Goal: Task Accomplishment & Management: Use online tool/utility

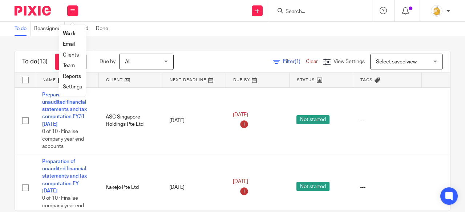
click at [74, 56] on link "Clients" at bounding box center [71, 55] width 16 height 5
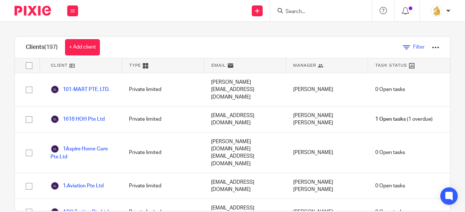
click at [403, 47] on link "Filter" at bounding box center [414, 48] width 22 height 8
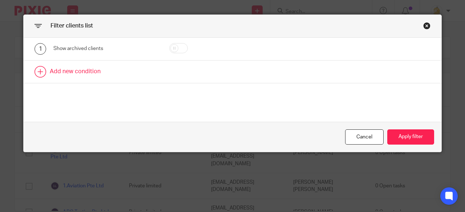
click at [93, 75] on link at bounding box center [233, 72] width 418 height 23
click at [145, 78] on div "Field" at bounding box center [106, 74] width 107 height 16
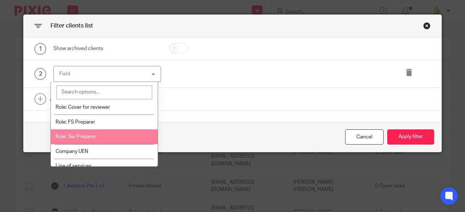
scroll to position [145, 0]
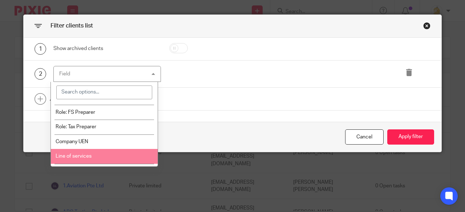
click at [94, 156] on li "Line of services" at bounding box center [104, 156] width 107 height 15
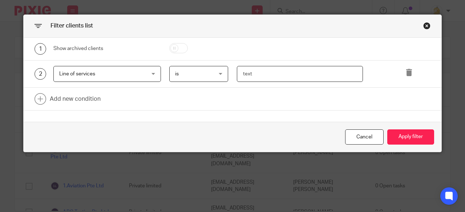
click at [249, 77] on input "text" at bounding box center [300, 74] width 126 height 16
type input "monthly"
click at [85, 100] on link at bounding box center [233, 99] width 418 height 23
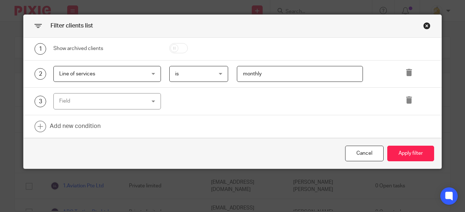
click at [148, 101] on div "Field" at bounding box center [106, 101] width 107 height 16
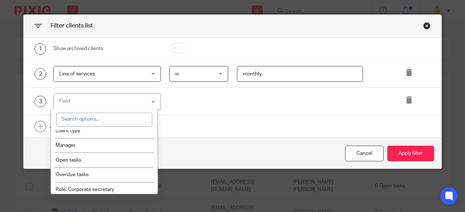
scroll to position [0, 0]
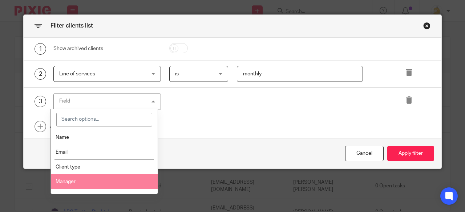
click at [109, 176] on li "Manager" at bounding box center [104, 182] width 107 height 15
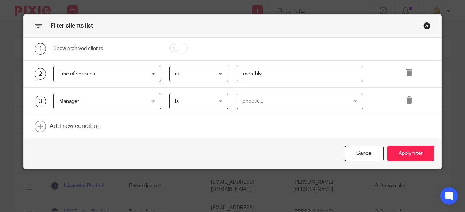
click at [285, 102] on div "choose..." at bounding box center [291, 101] width 96 height 15
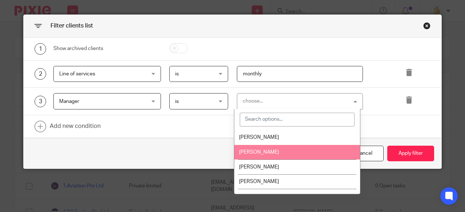
click at [280, 157] on li "Irshyadah Beevi" at bounding box center [297, 152] width 126 height 15
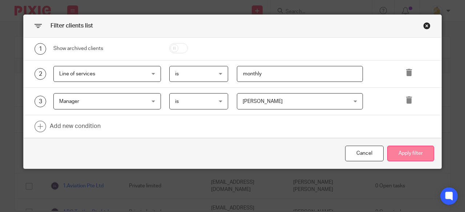
click at [402, 151] on button "Apply filter" at bounding box center [410, 154] width 47 height 16
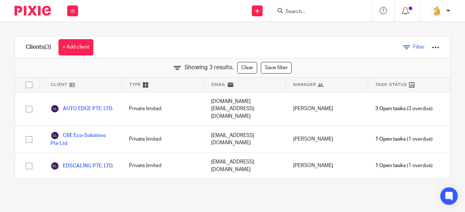
click at [413, 47] on span "Filter" at bounding box center [419, 47] width 12 height 5
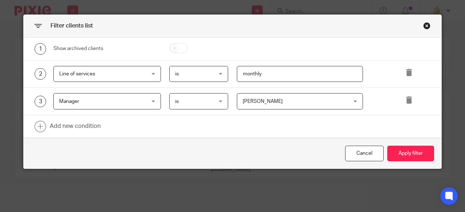
click at [290, 100] on span "Irshyadah Beevi" at bounding box center [291, 101] width 96 height 15
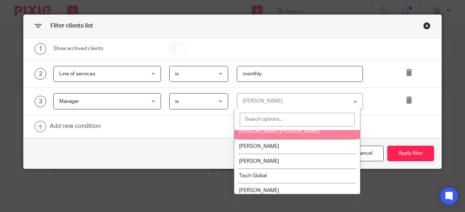
scroll to position [113, 0]
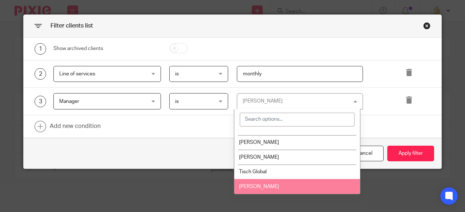
click at [279, 181] on li "Xin Yi Lun" at bounding box center [297, 186] width 126 height 15
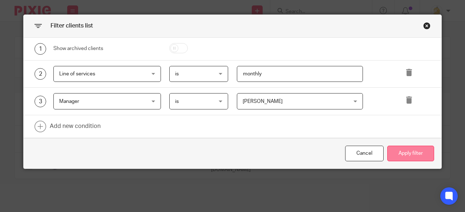
drag, startPoint x: 403, startPoint y: 149, endPoint x: 385, endPoint y: 148, distance: 18.2
click at [403, 149] on button "Apply filter" at bounding box center [410, 154] width 47 height 16
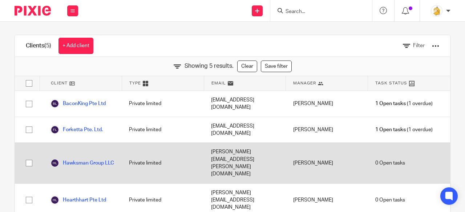
scroll to position [0, 0]
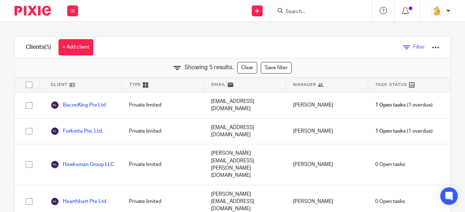
click at [413, 48] on span "Filter" at bounding box center [419, 47] width 12 height 5
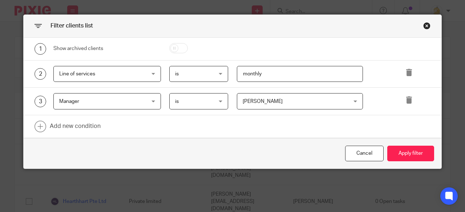
click at [292, 101] on span "Xin Yi Lun" at bounding box center [291, 101] width 96 height 15
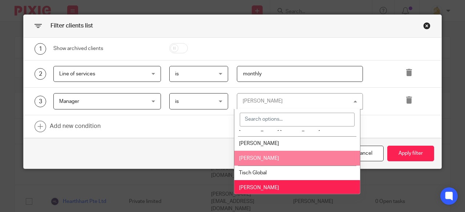
scroll to position [113, 0]
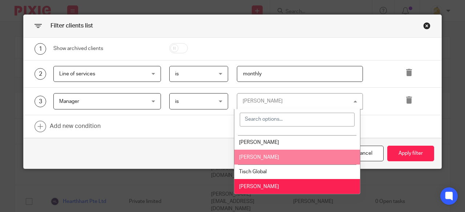
click at [294, 157] on li "Suganthi Selvarajan" at bounding box center [297, 157] width 126 height 15
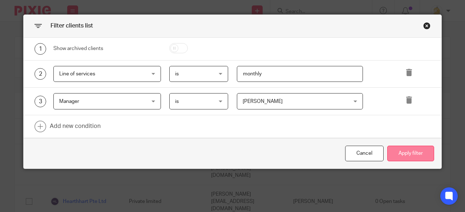
click at [417, 153] on button "Apply filter" at bounding box center [410, 154] width 47 height 16
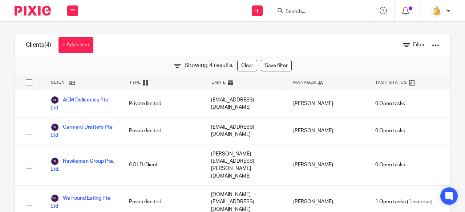
scroll to position [3, 0]
click at [322, 12] on input "Search" at bounding box center [317, 12] width 65 height 7
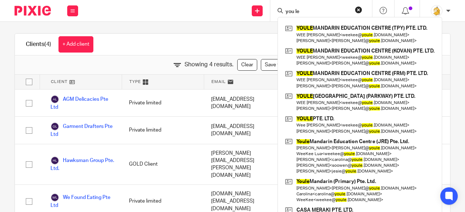
type input "you le"
click at [74, 12] on icon at bounding box center [72, 11] width 4 height 4
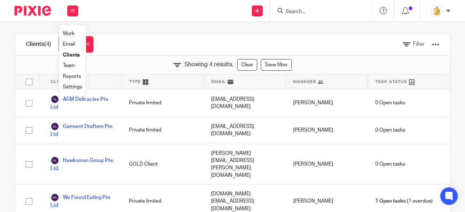
click at [73, 87] on link "Settings" at bounding box center [72, 87] width 19 height 5
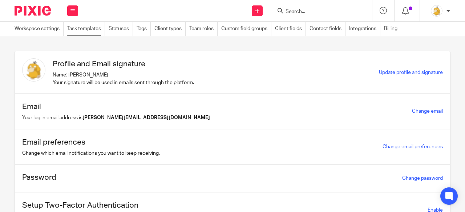
click at [82, 29] on link "Task templates" at bounding box center [86, 29] width 38 height 14
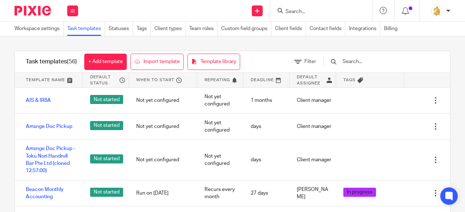
click at [373, 60] on input "text" at bounding box center [384, 62] width 85 height 8
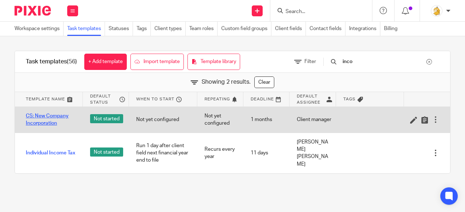
type input "inco"
click at [45, 117] on link "CS: New Company Incorporation" at bounding box center [51, 120] width 50 height 15
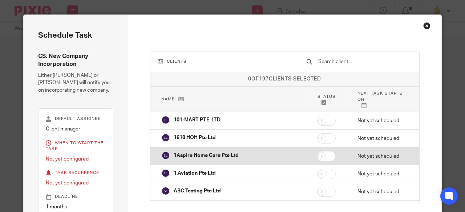
scroll to position [51, 0]
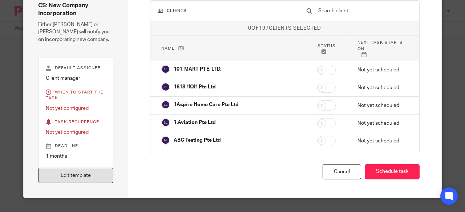
click at [94, 175] on link "Edit template" at bounding box center [75, 176] width 75 height 16
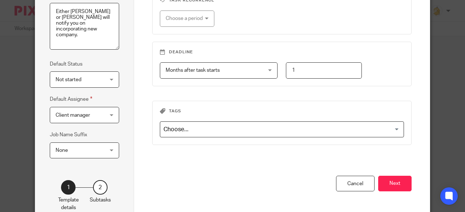
scroll to position [141, 0]
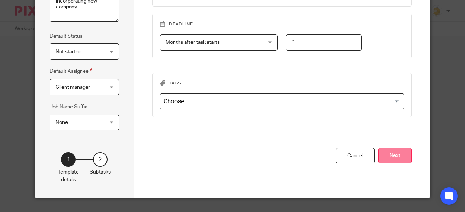
click at [388, 153] on button "Next" at bounding box center [394, 156] width 33 height 16
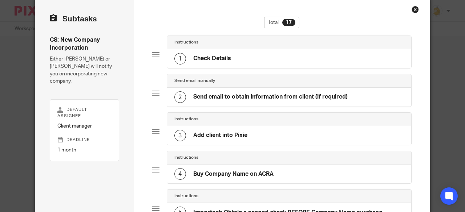
scroll to position [0, 0]
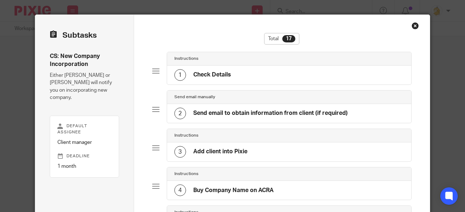
click at [213, 73] on h4 "Check Details" at bounding box center [212, 75] width 38 height 8
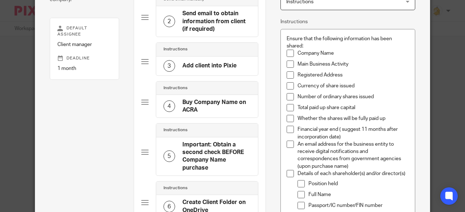
scroll to position [109, 0]
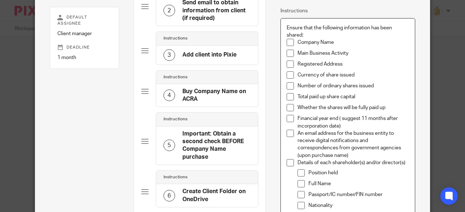
click at [361, 155] on p "An email address for the business entity to receive digital notifications and c…" at bounding box center [353, 144] width 112 height 29
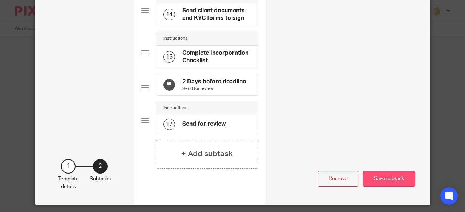
click at [394, 182] on button "Save subtask" at bounding box center [388, 179] width 53 height 16
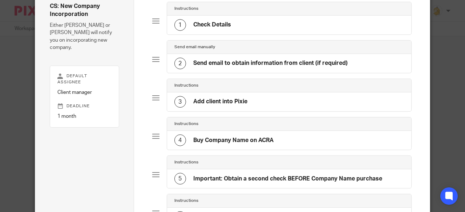
scroll to position [28, 0]
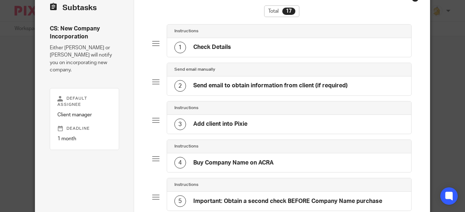
click at [247, 88] on h4 "Send email to obtain information from client (if required)" at bounding box center [270, 86] width 154 height 8
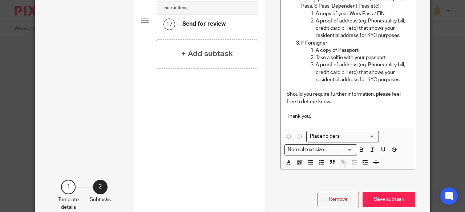
scroll to position [773, 0]
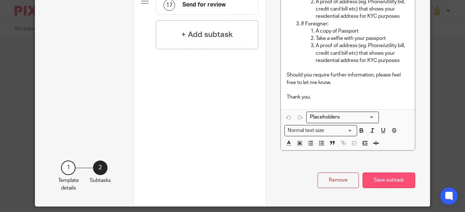
click at [374, 175] on button "Save subtask" at bounding box center [388, 181] width 53 height 16
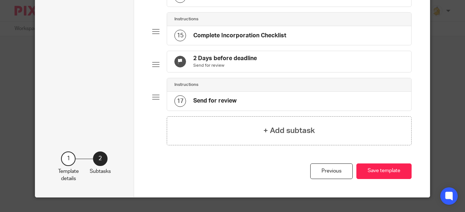
scroll to position [572, 0]
click at [378, 167] on button "Save template" at bounding box center [383, 172] width 55 height 16
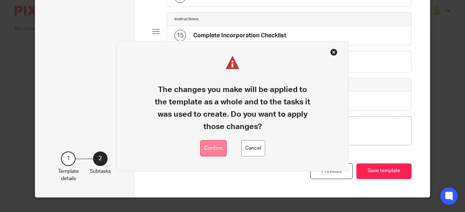
click at [211, 145] on button "Confirm" at bounding box center [213, 149] width 27 height 16
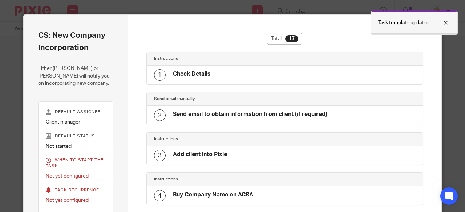
click at [447, 24] on div at bounding box center [440, 23] width 20 height 9
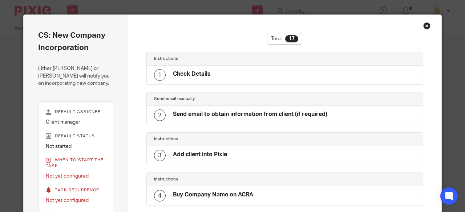
click at [425, 25] on div "Close this dialog window" at bounding box center [426, 25] width 7 height 7
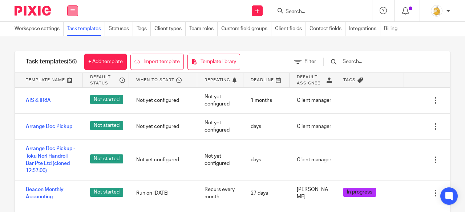
click at [72, 12] on icon at bounding box center [72, 11] width 4 height 4
click at [65, 33] on link "Work" at bounding box center [68, 33] width 12 height 5
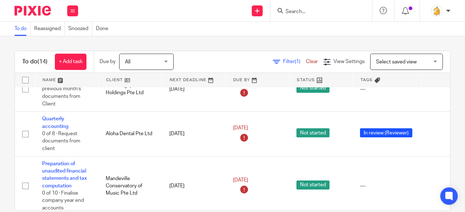
scroll to position [523, 0]
